Goal: Transaction & Acquisition: Subscribe to service/newsletter

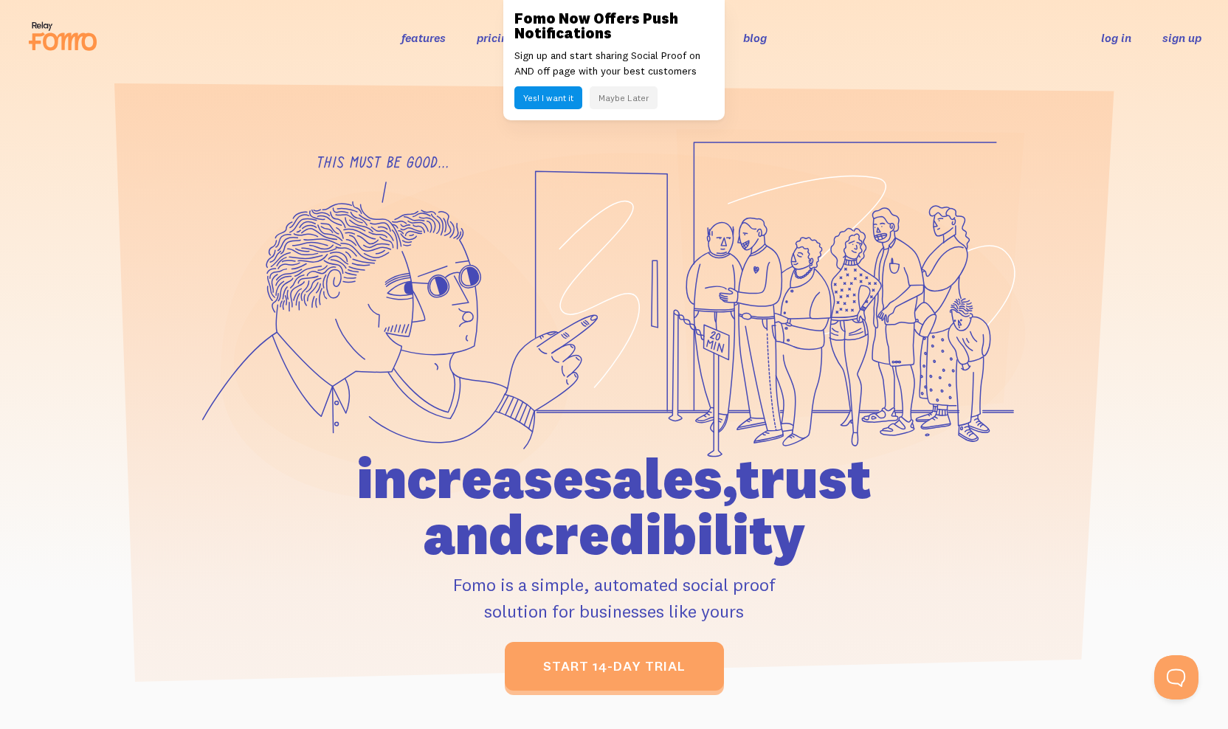
click at [1183, 39] on link "sign up" at bounding box center [1181, 37] width 39 height 15
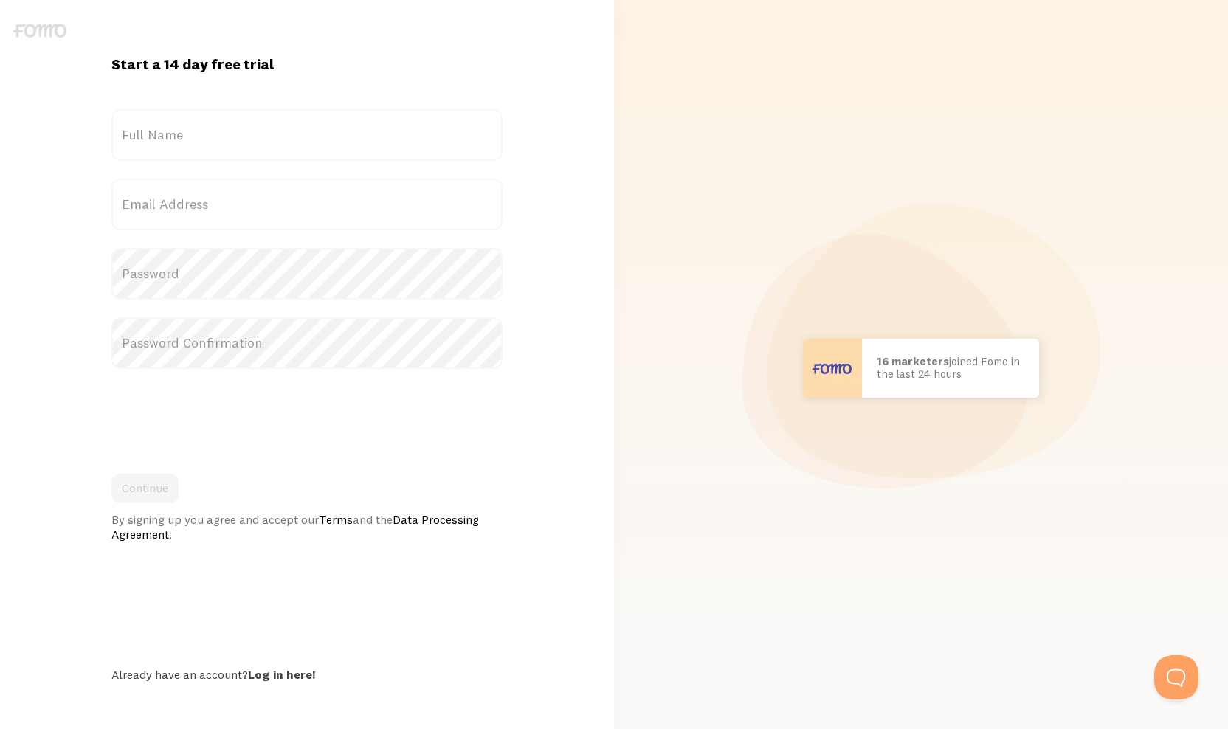
click at [280, 134] on label "Full Name" at bounding box center [307, 135] width 392 height 52
click at [280, 134] on input "Full Name" at bounding box center [307, 135] width 392 height 52
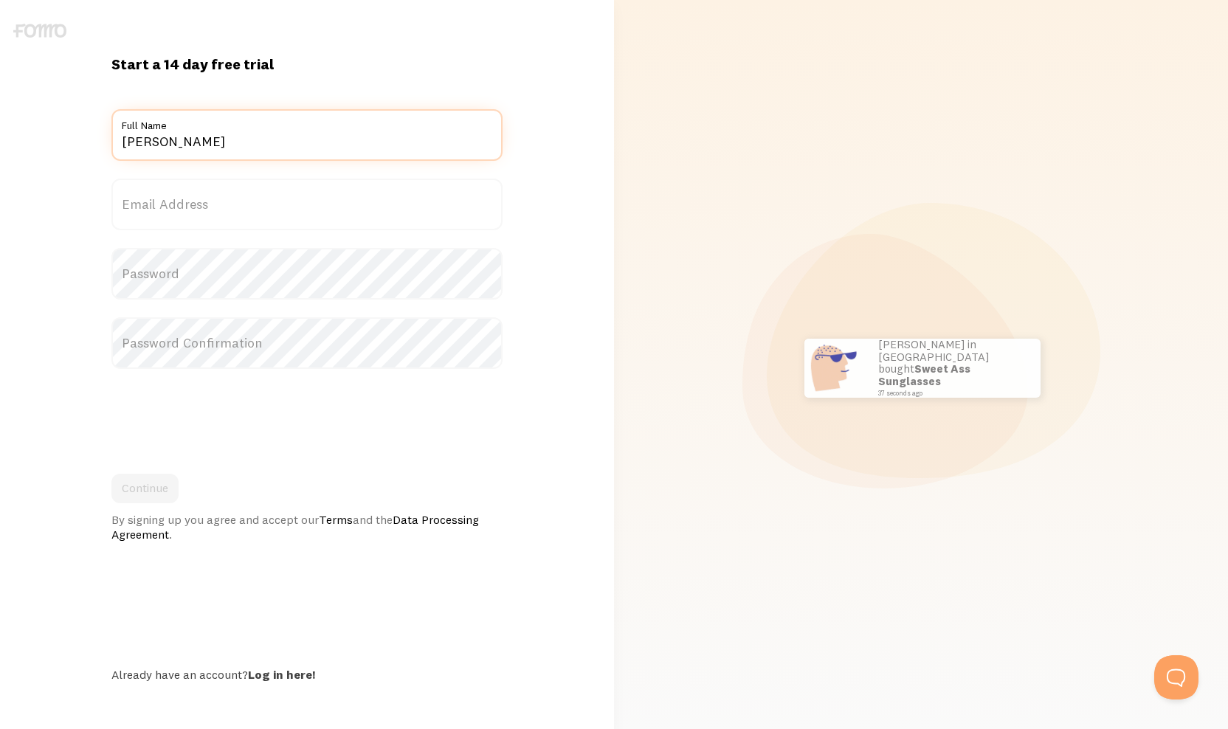
click at [125, 143] on input "hector Cortes" at bounding box center [307, 135] width 392 height 52
type input "Hector Cortes"
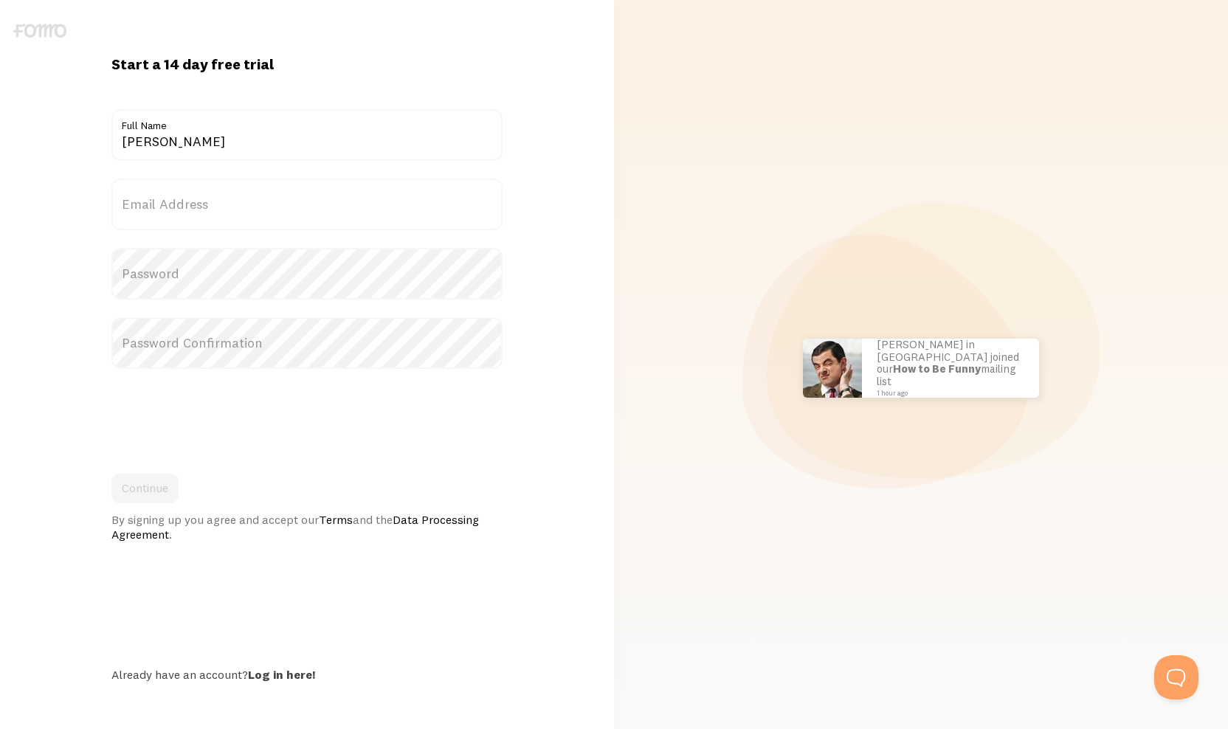
click at [199, 192] on label "Email Address" at bounding box center [307, 205] width 392 height 52
click at [199, 192] on input "Email Address" at bounding box center [307, 205] width 392 height 52
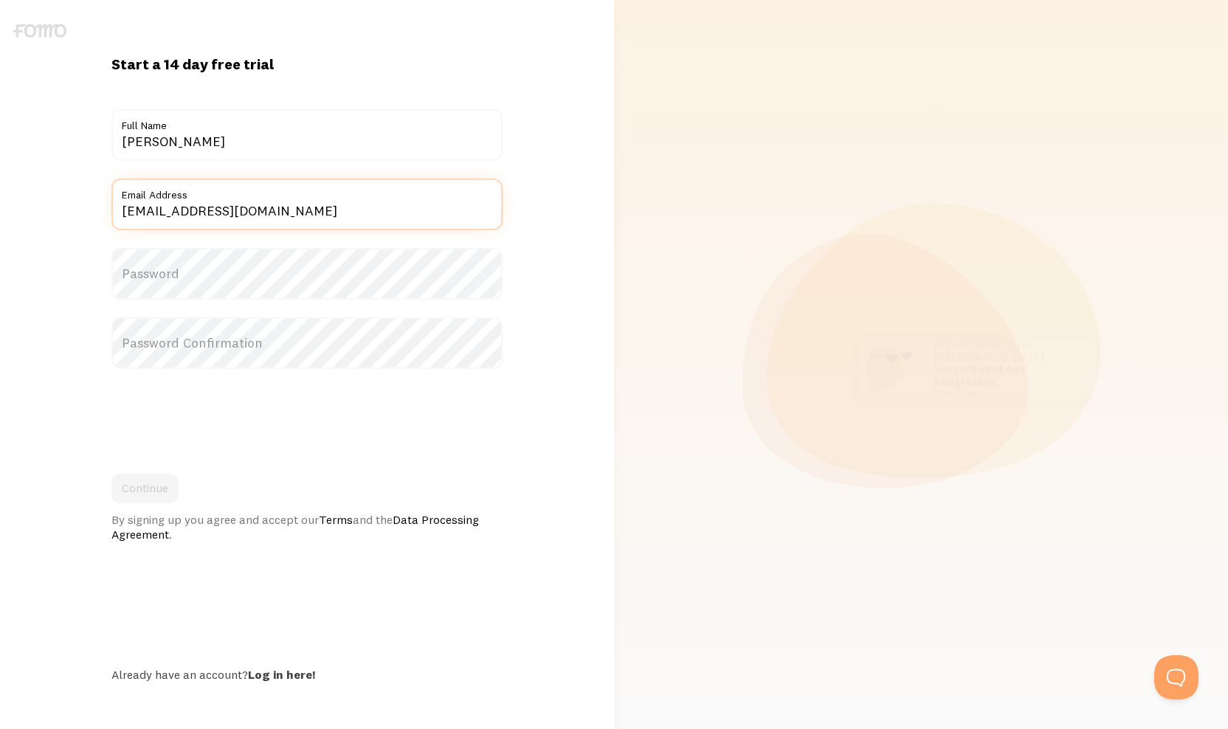
type input "Hector32c@gmail.com"
click at [122, 287] on label "Password" at bounding box center [307, 274] width 392 height 52
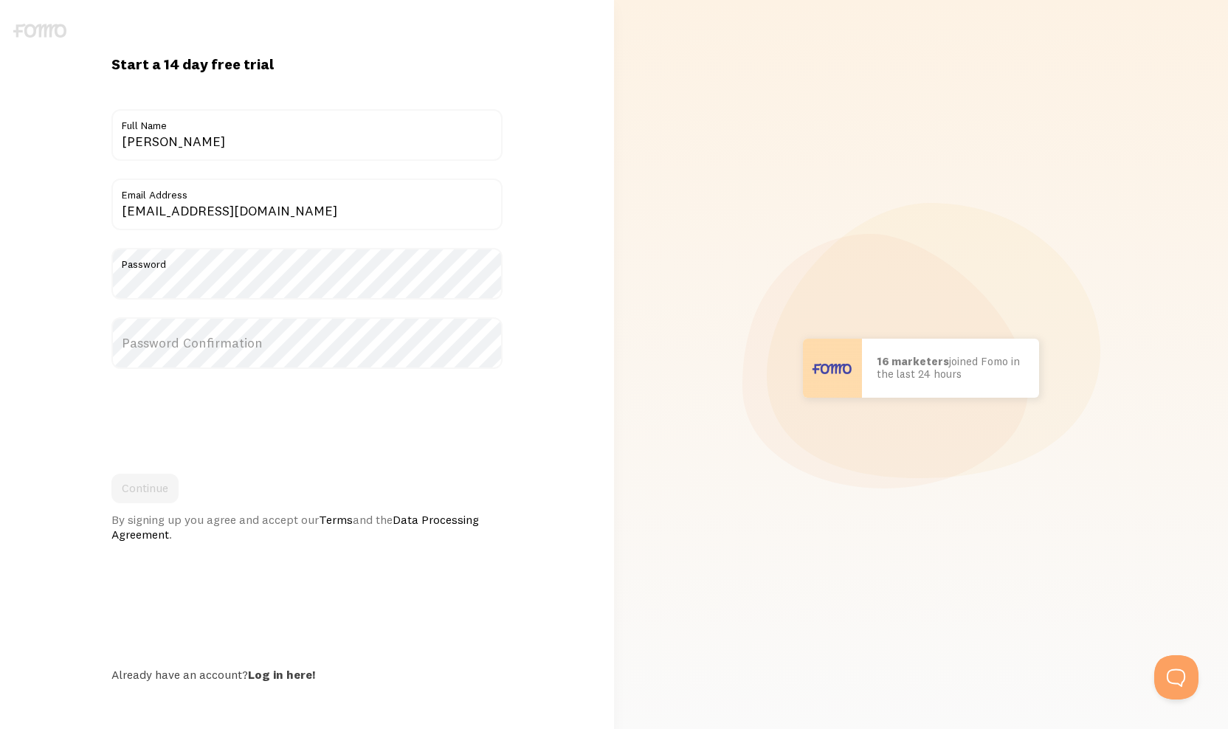
click at [146, 337] on label "Password Confirmation" at bounding box center [307, 343] width 392 height 52
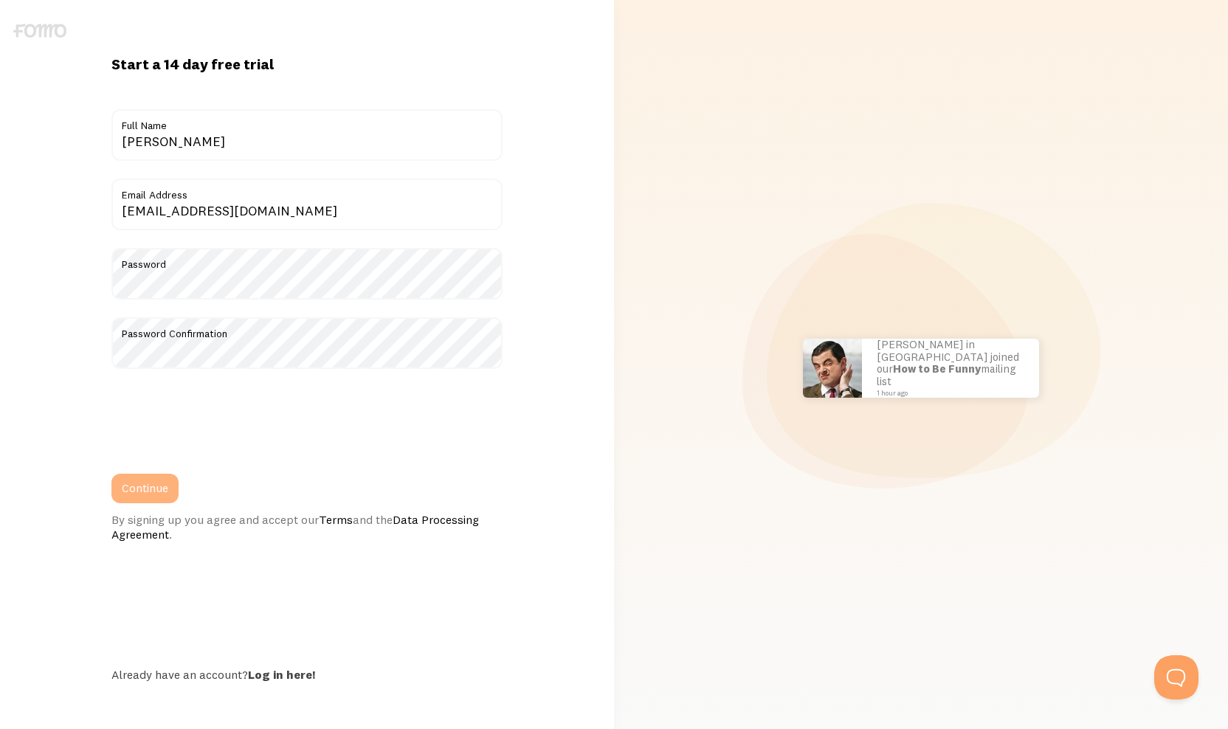
click at [118, 481] on button "Continue" at bounding box center [144, 489] width 67 height 30
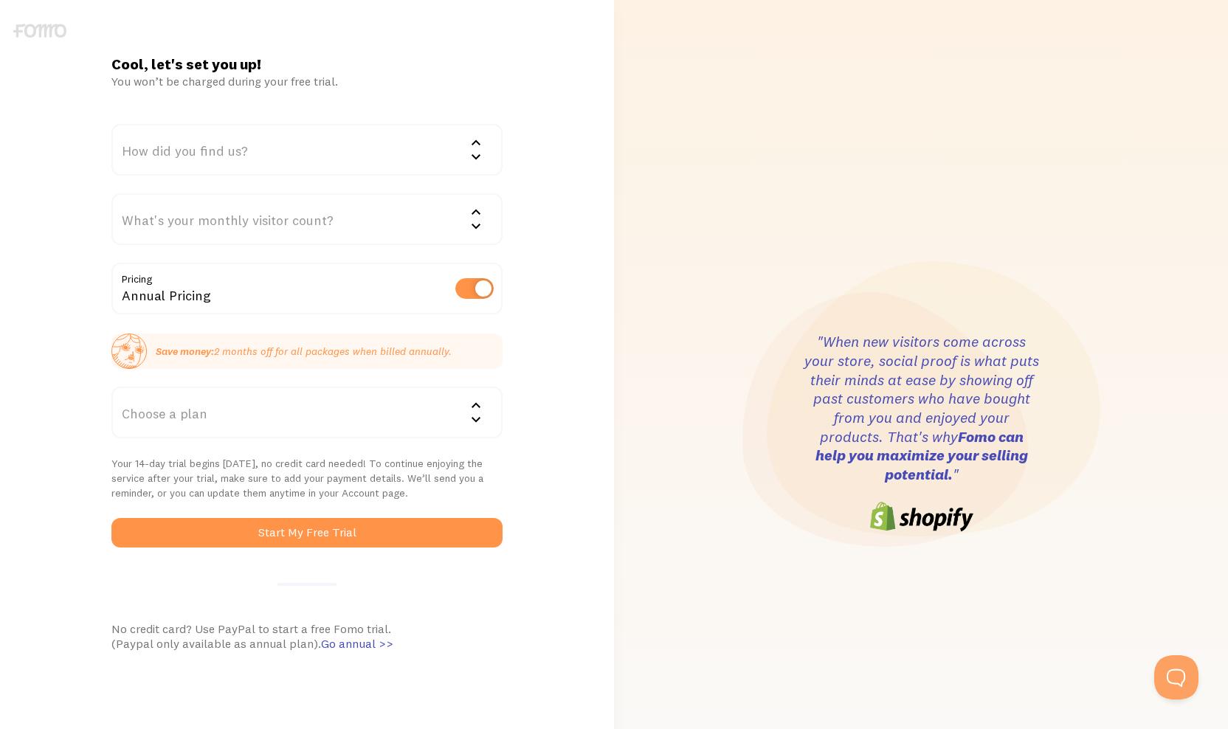
click at [250, 228] on div "What's your monthly visitor count?" at bounding box center [307, 219] width 392 height 52
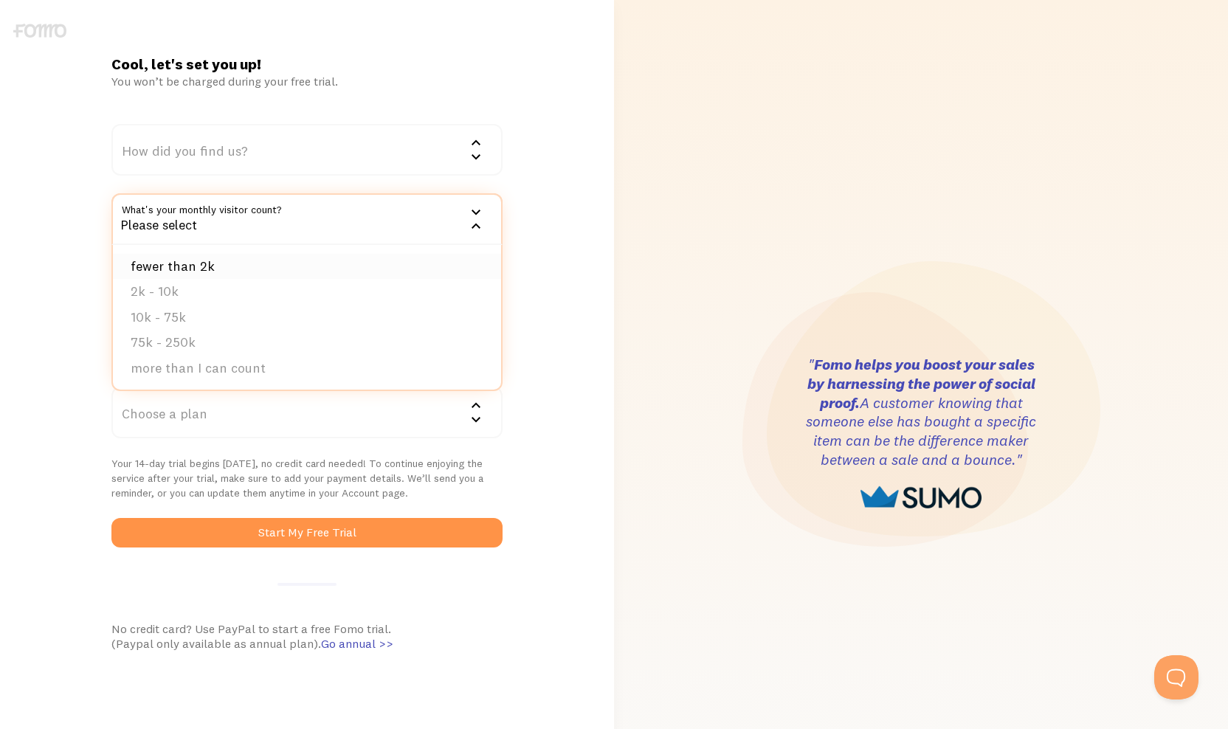
click at [207, 260] on li "fewer than 2k" at bounding box center [307, 267] width 389 height 26
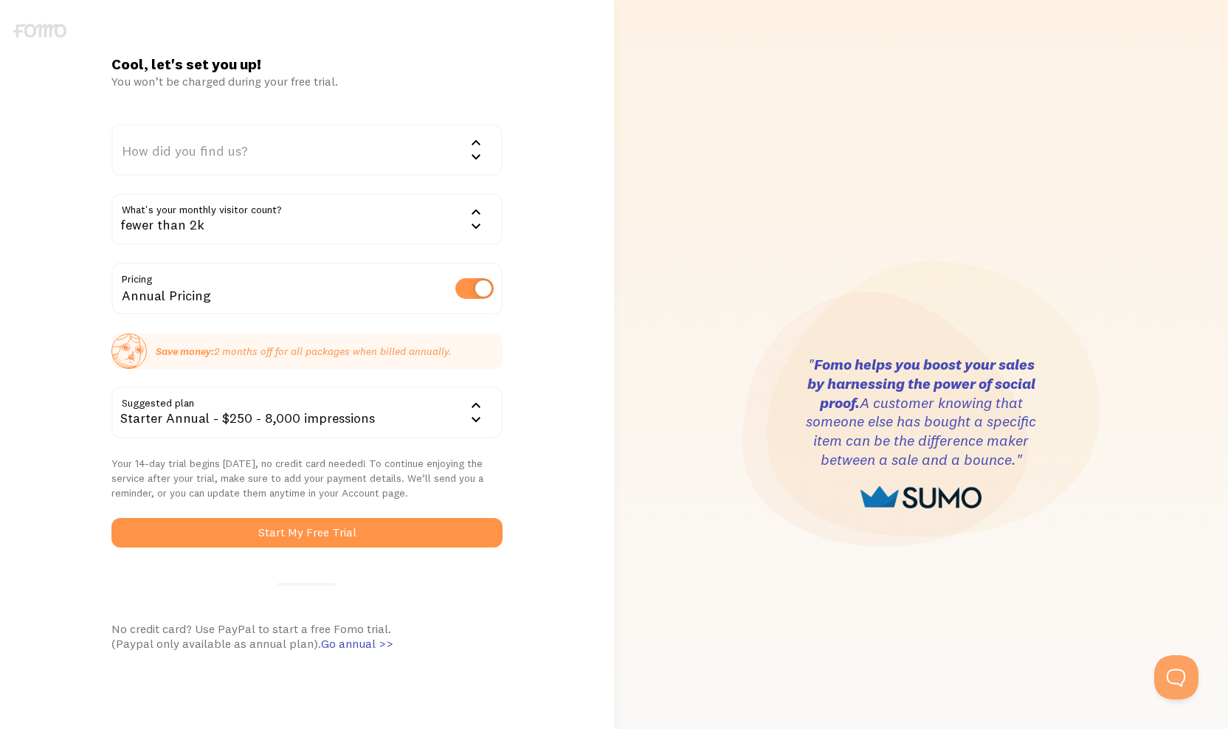
click at [214, 160] on div "How did you find us?" at bounding box center [307, 150] width 392 height 52
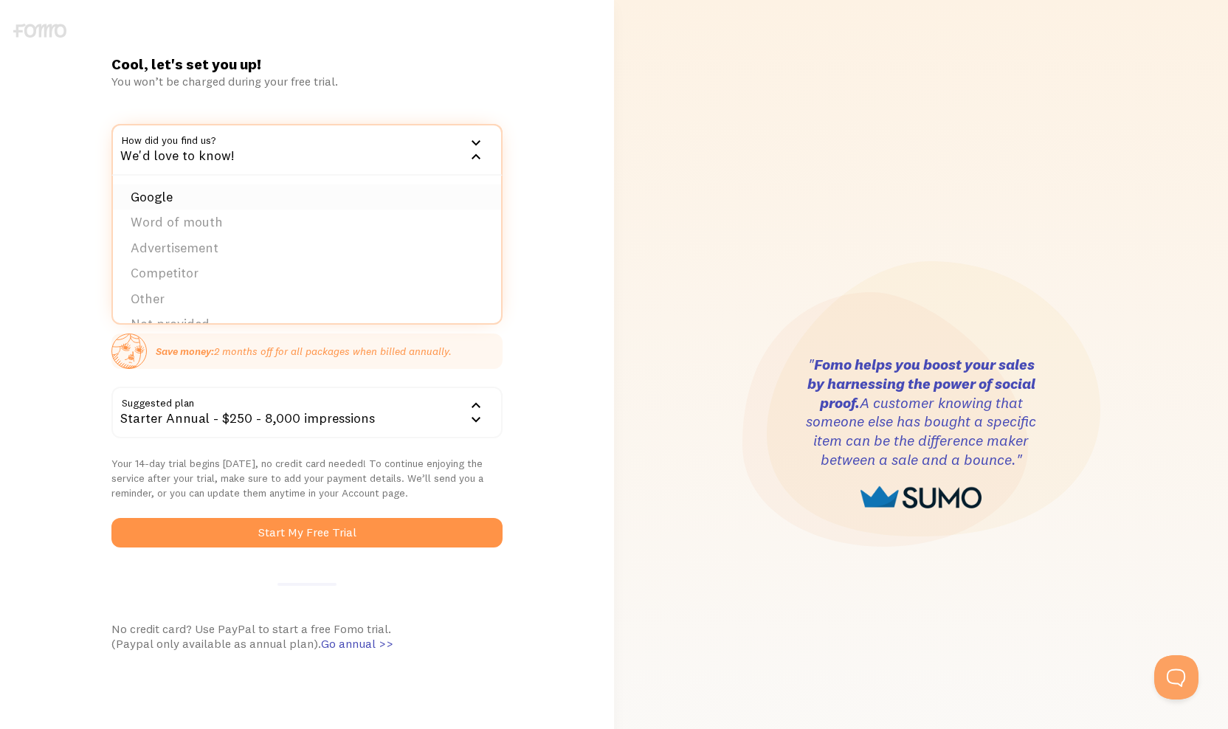
click at [183, 195] on li "Google" at bounding box center [307, 197] width 389 height 26
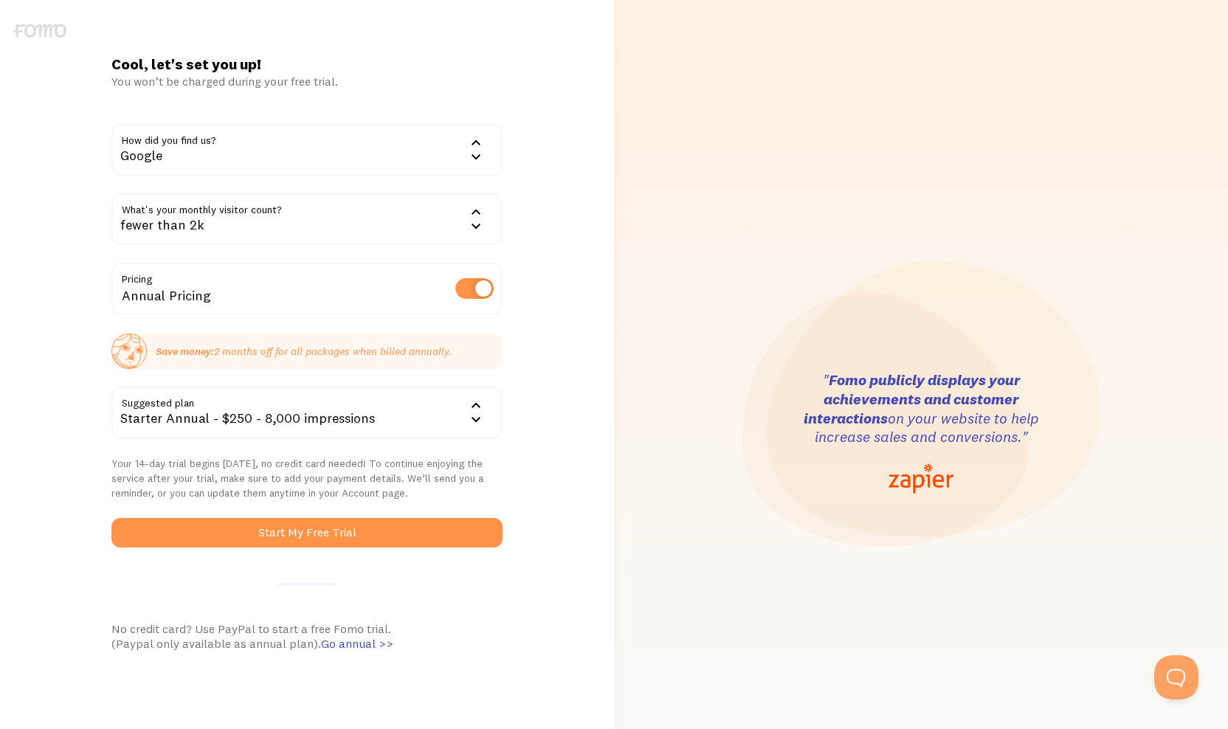
click at [145, 403] on div "Starter Annual - $250 - 8,000 impressions" at bounding box center [307, 413] width 392 height 52
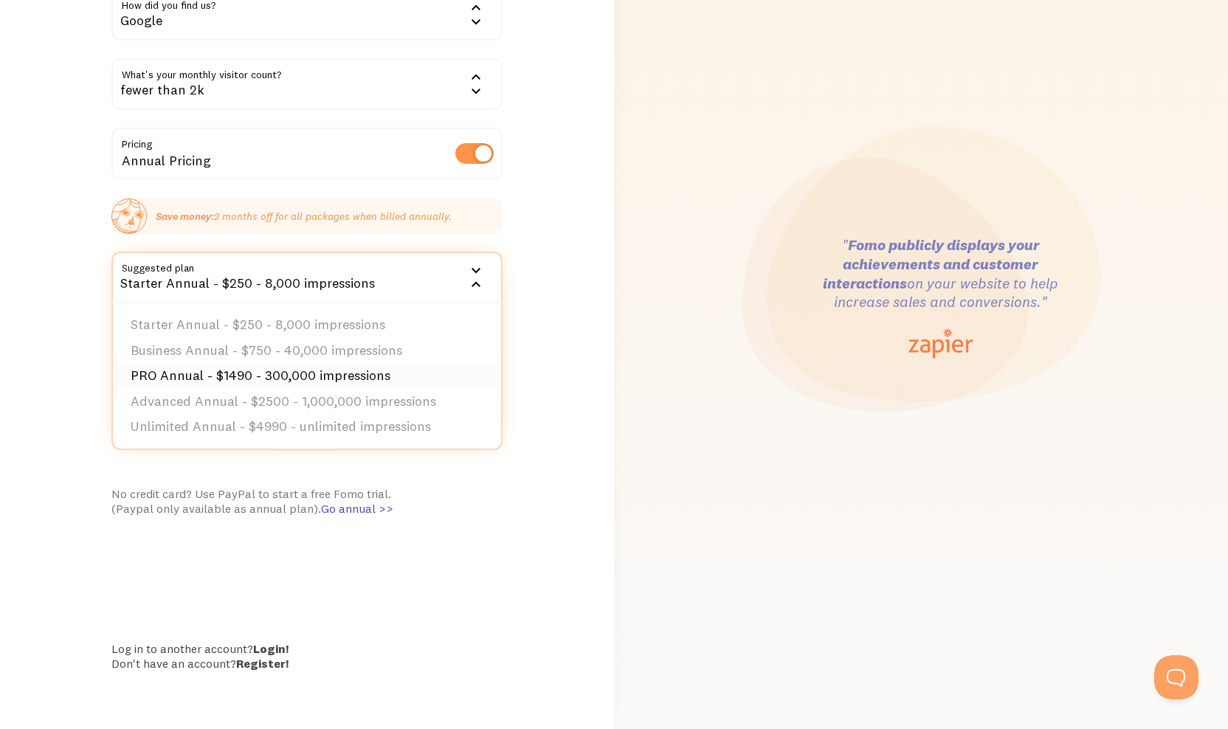
scroll to position [134, 0]
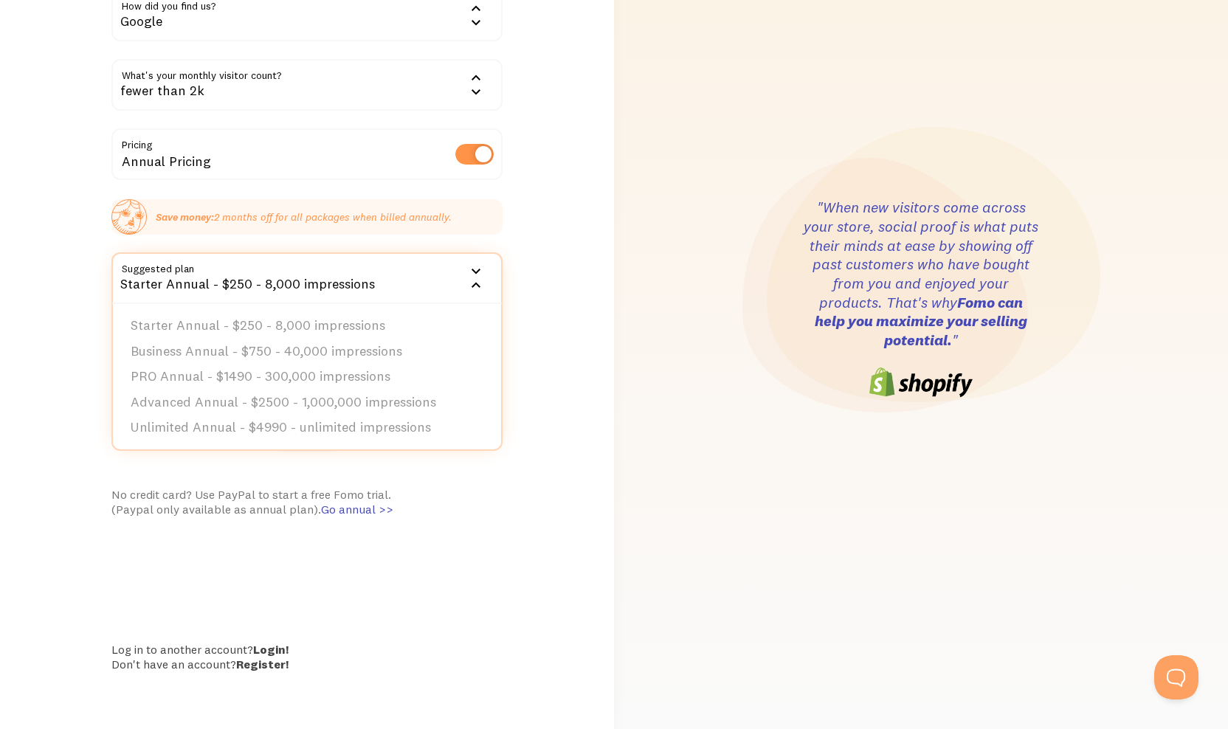
click at [491, 548] on div "Cool, let's set you up! You won’t be charged during your free trial. How did yo…" at bounding box center [307, 298] width 409 height 757
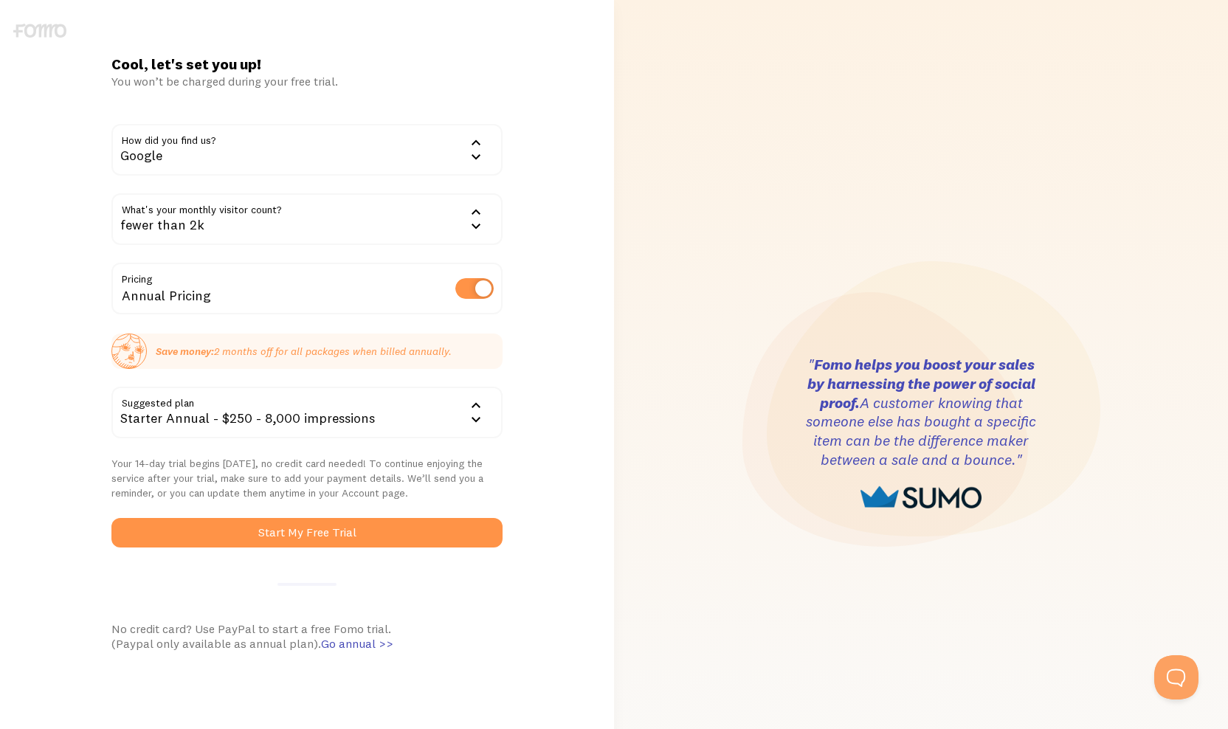
scroll to position [0, 0]
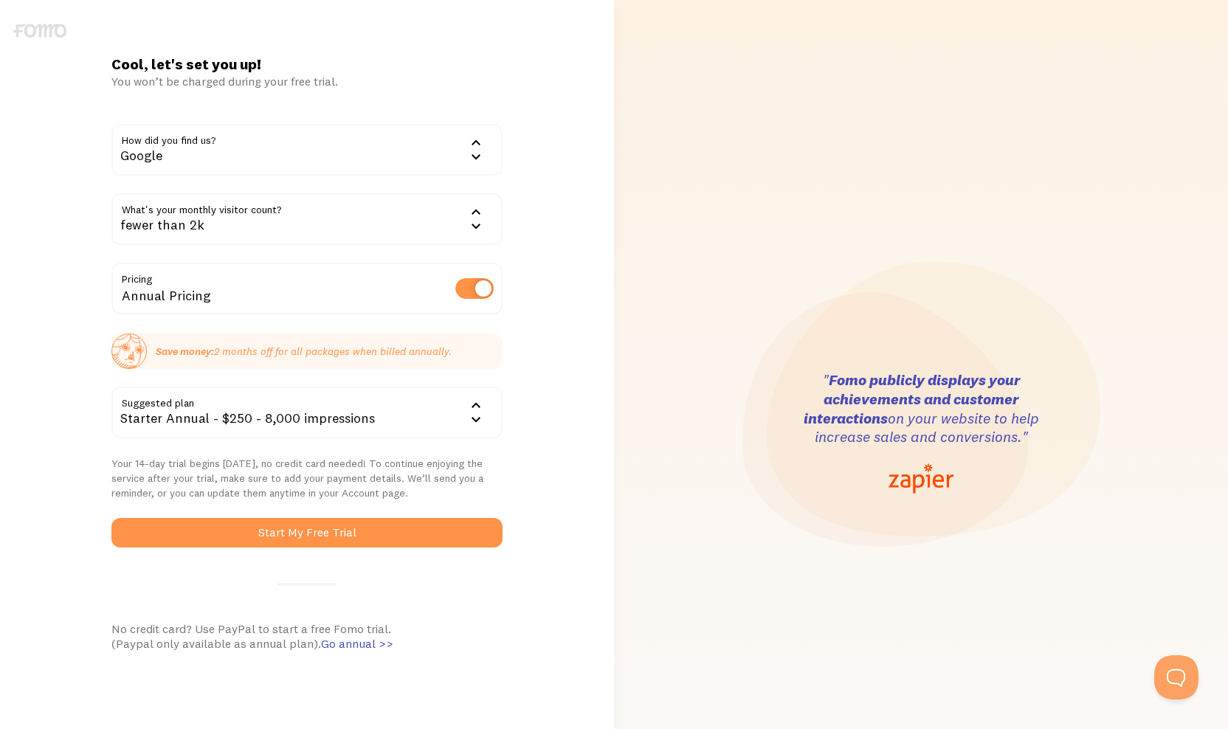
click at [181, 421] on div "Starter Annual - $250 - 8,000 impressions" at bounding box center [307, 413] width 392 height 52
